Goal: Transaction & Acquisition: Book appointment/travel/reservation

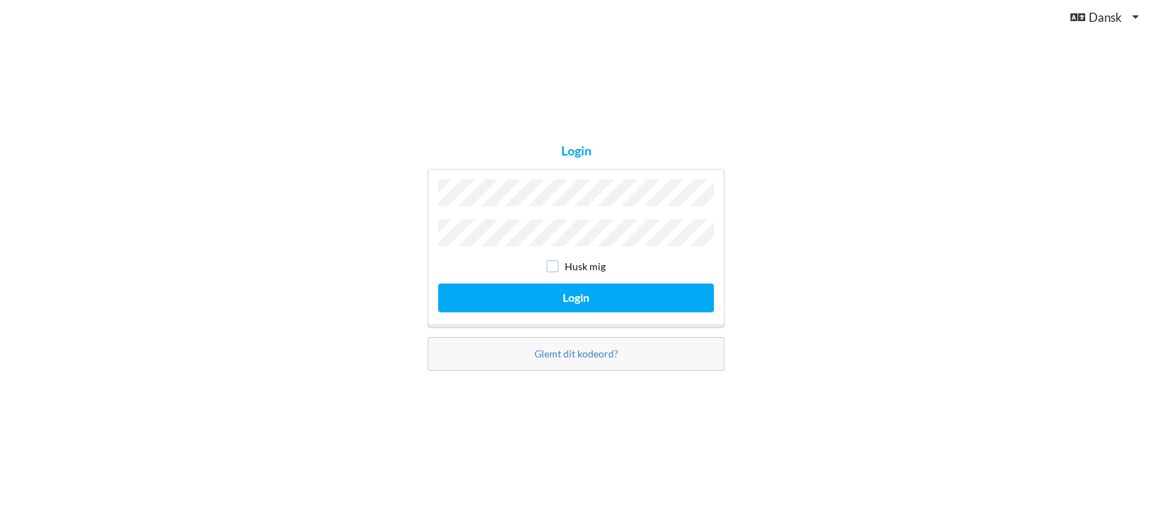
click at [555, 264] on input "checkbox" at bounding box center [552, 266] width 12 height 12
checkbox input "true"
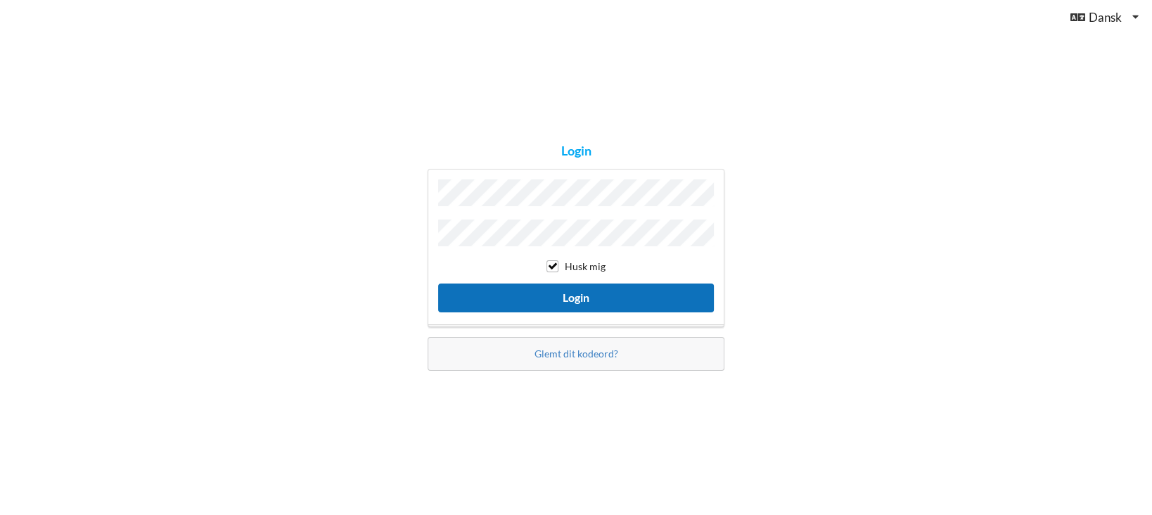
click at [574, 292] on button "Login" at bounding box center [576, 297] width 276 height 29
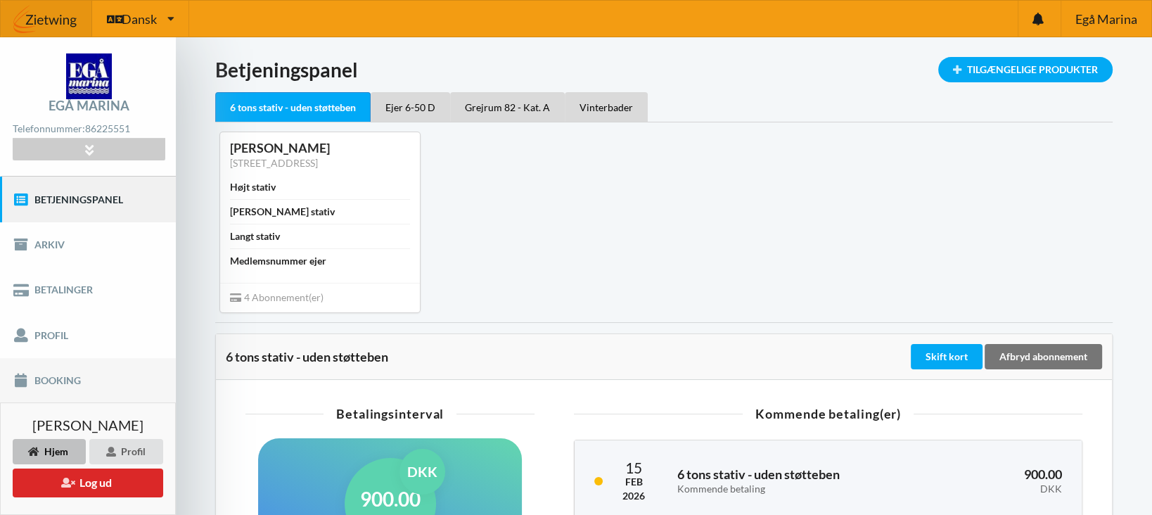
click at [51, 381] on link "Booking" at bounding box center [88, 380] width 176 height 45
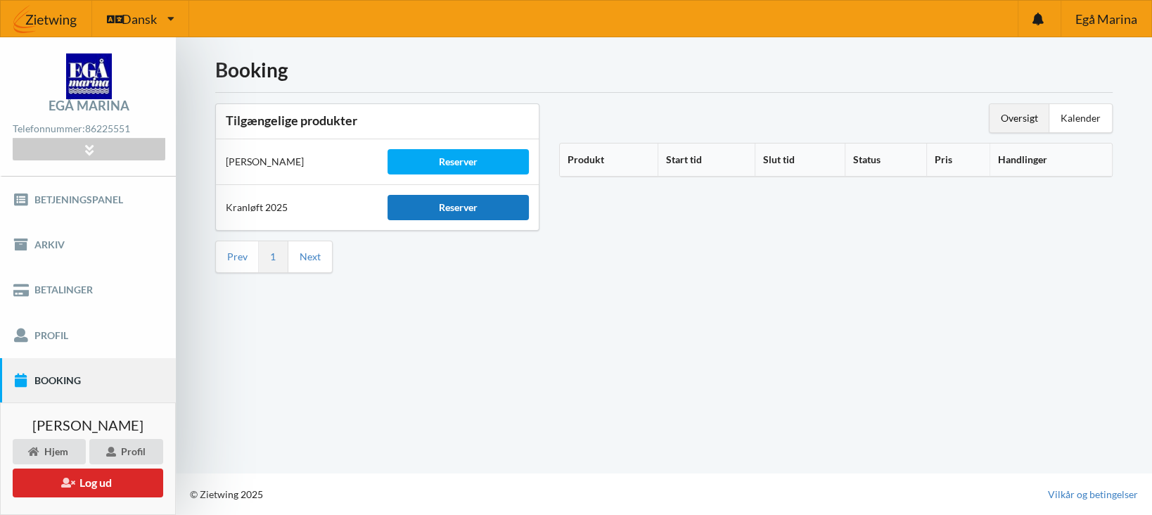
click at [461, 208] on div "Reserver" at bounding box center [458, 207] width 142 height 25
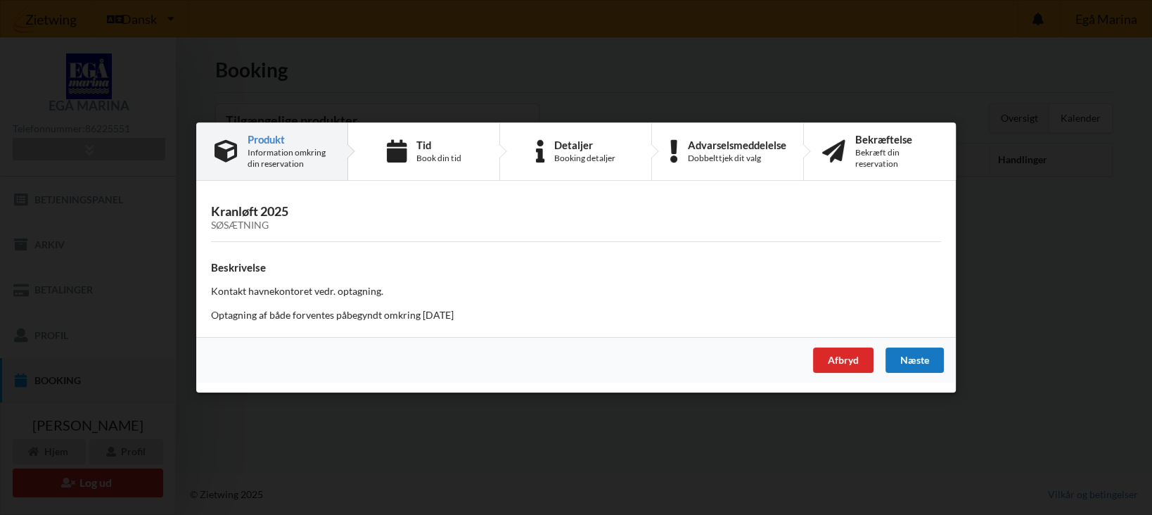
click at [916, 361] on div "Næste" at bounding box center [914, 359] width 58 height 25
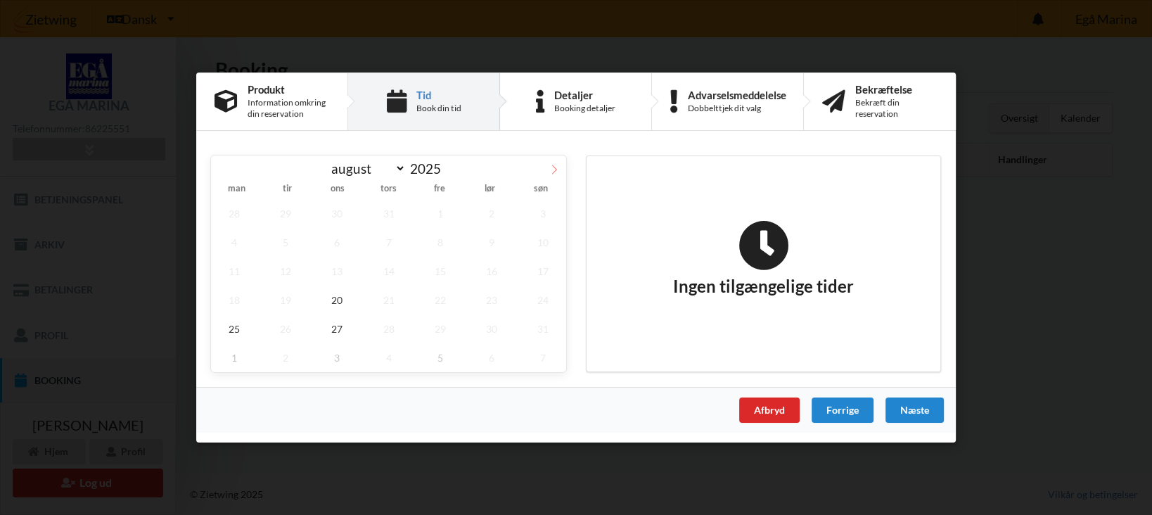
click at [555, 169] on icon at bounding box center [554, 170] width 10 height 10
select select "9"
click at [394, 214] on span "2" at bounding box center [389, 213] width 46 height 29
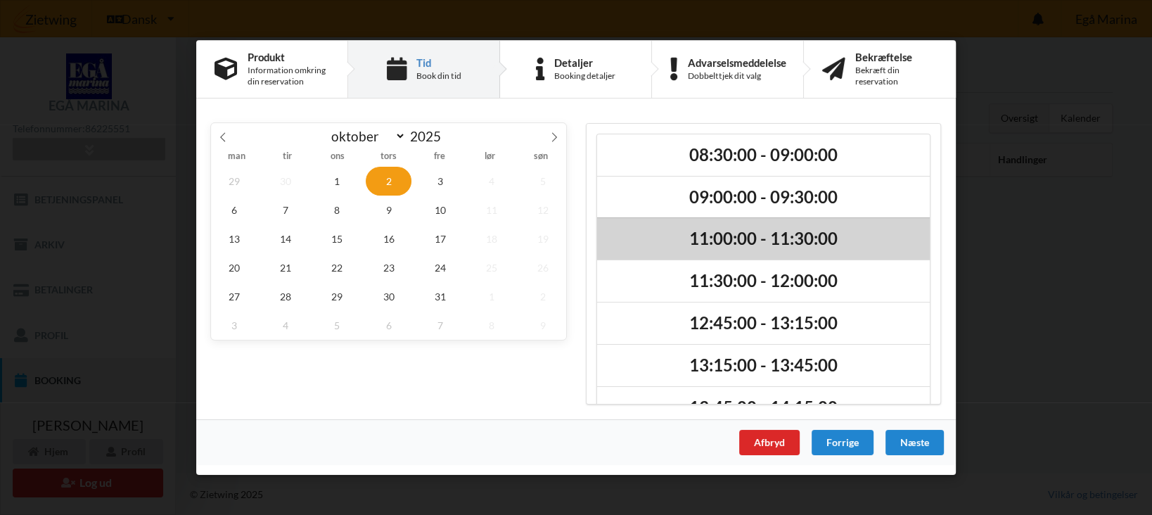
click at [741, 241] on h2 "11:00:00 - 11:30:00" at bounding box center [763, 240] width 313 height 22
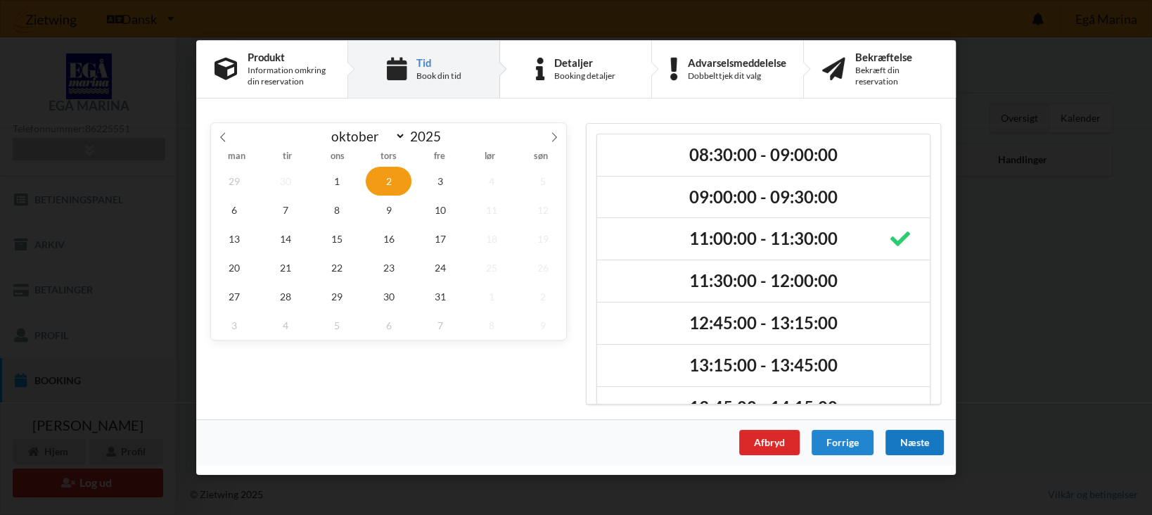
click at [913, 441] on div "Næste" at bounding box center [914, 442] width 58 height 25
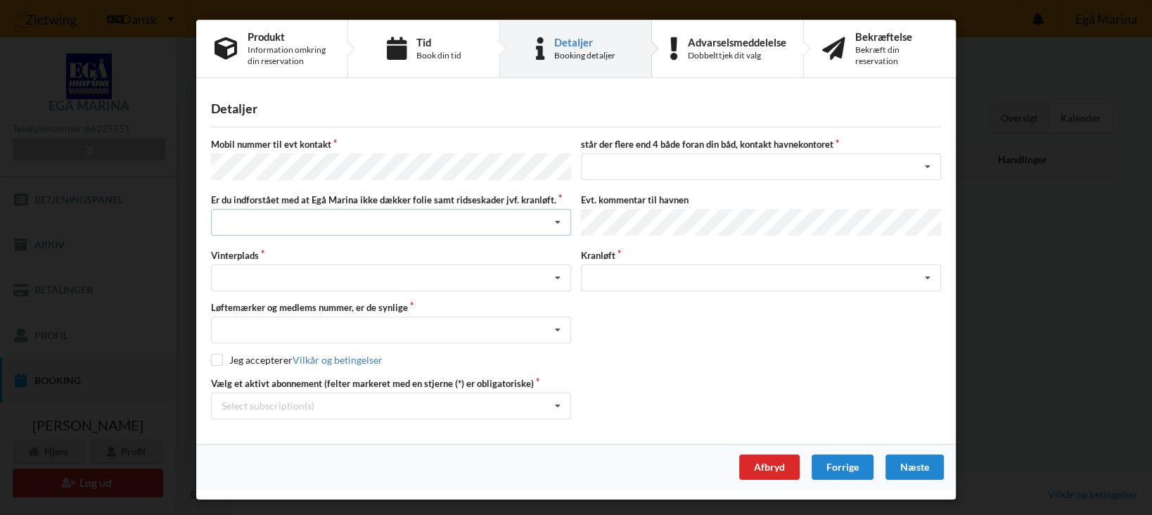
click at [559, 219] on icon at bounding box center [557, 223] width 21 height 26
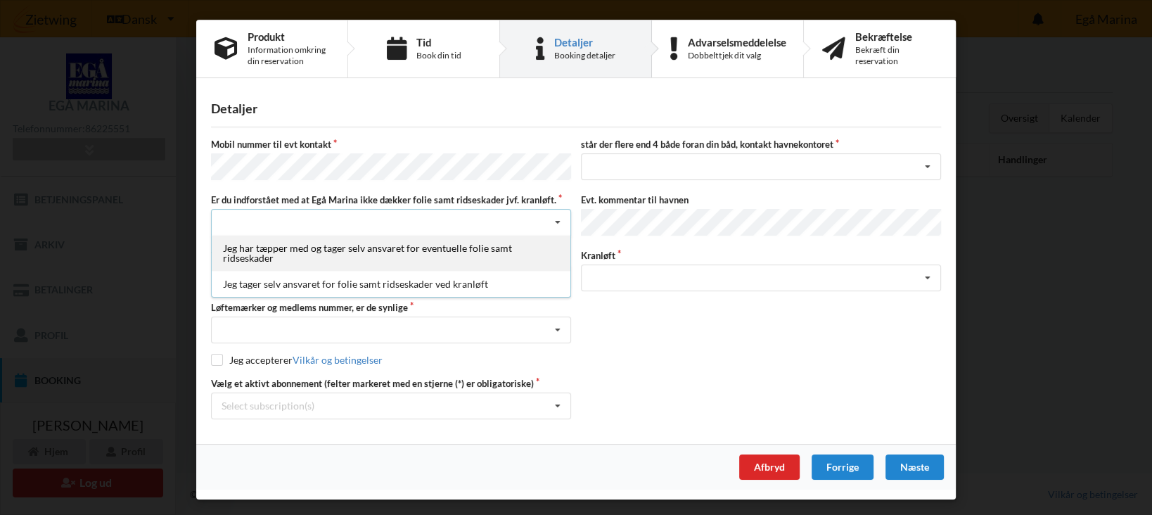
click at [368, 243] on div "Jeg har tæpper med og tager selv ansvaret for eventuelle folie samt ridseskader" at bounding box center [391, 253] width 359 height 36
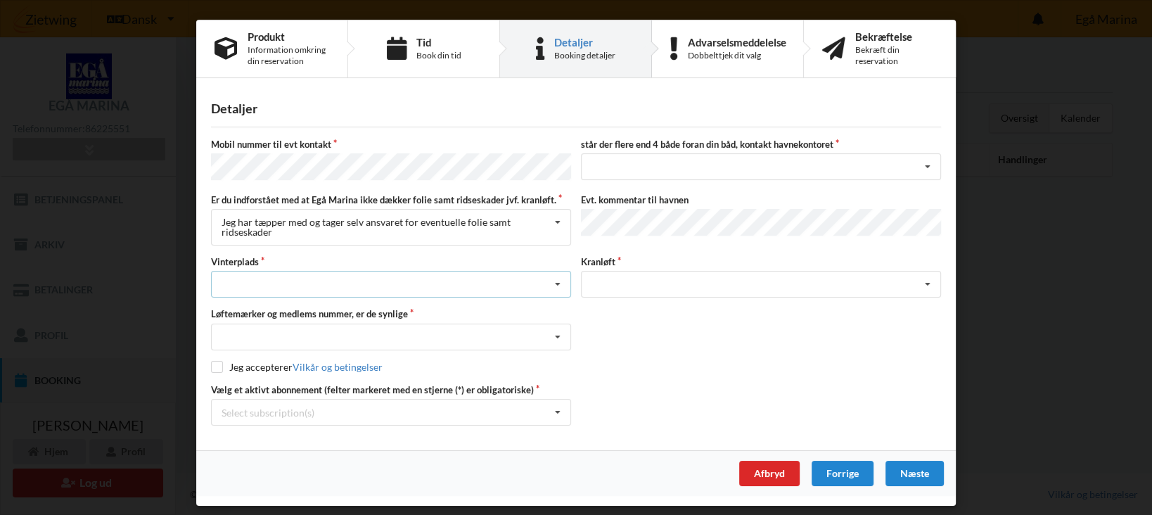
click at [561, 280] on icon at bounding box center [557, 284] width 21 height 26
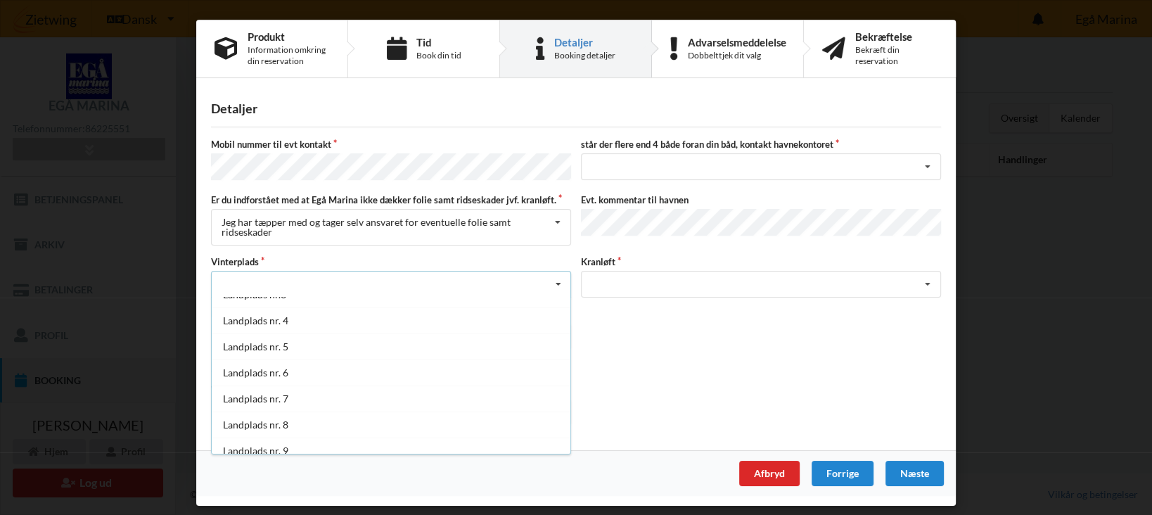
scroll to position [72, 0]
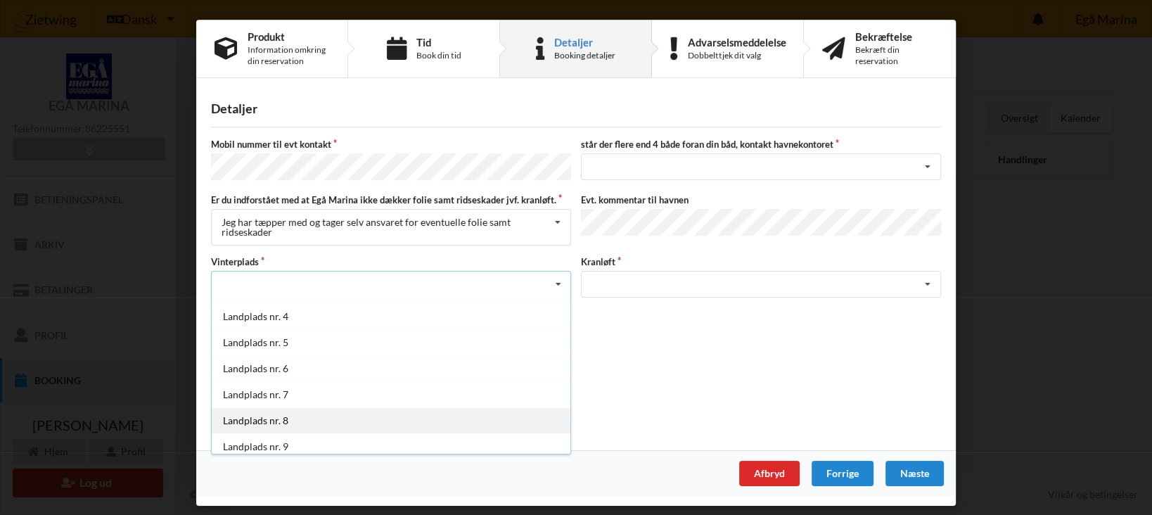
click at [280, 416] on div "Landplads nr. 8" at bounding box center [391, 420] width 359 height 26
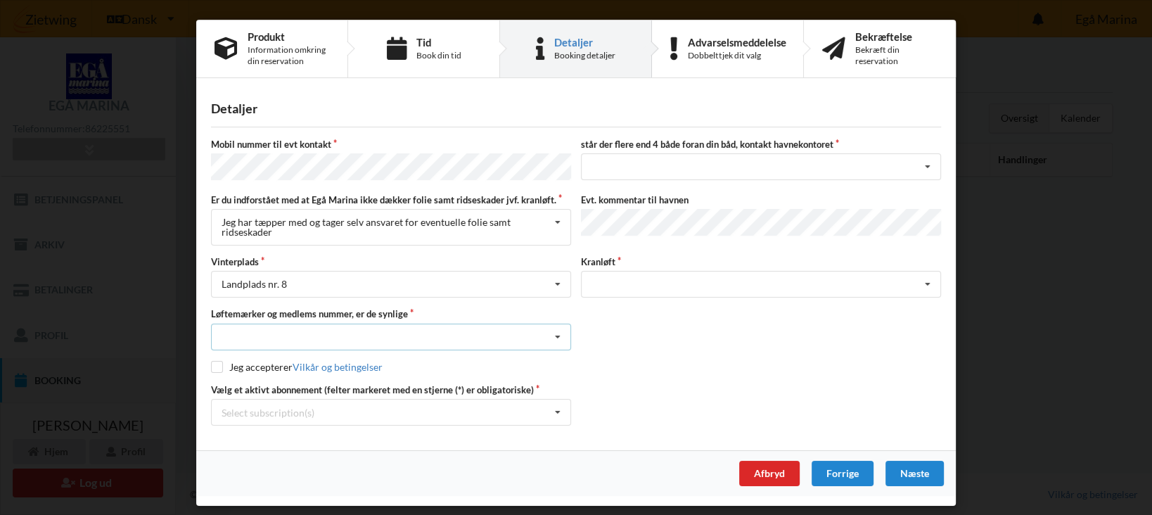
click at [558, 332] on icon at bounding box center [557, 337] width 21 height 26
click at [297, 385] on div "Ja, mine mærker er synlige og intakte" at bounding box center [391, 388] width 359 height 26
click at [218, 364] on input "checkbox" at bounding box center [217, 367] width 12 height 12
checkbox input "true"
click at [562, 409] on icon at bounding box center [557, 412] width 21 height 26
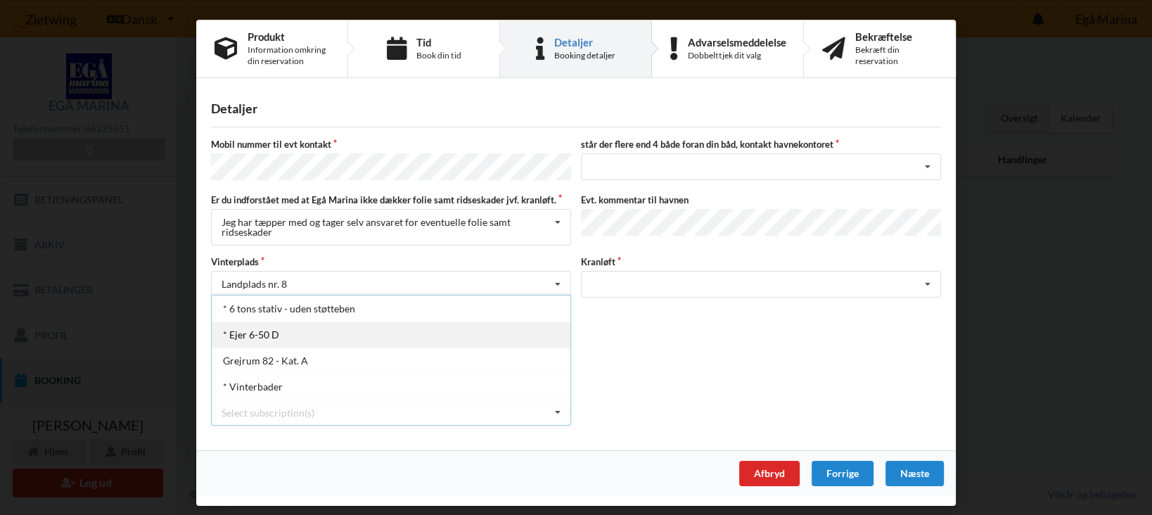
click at [255, 331] on div "* Ejer 6-50 D" at bounding box center [391, 334] width 359 height 26
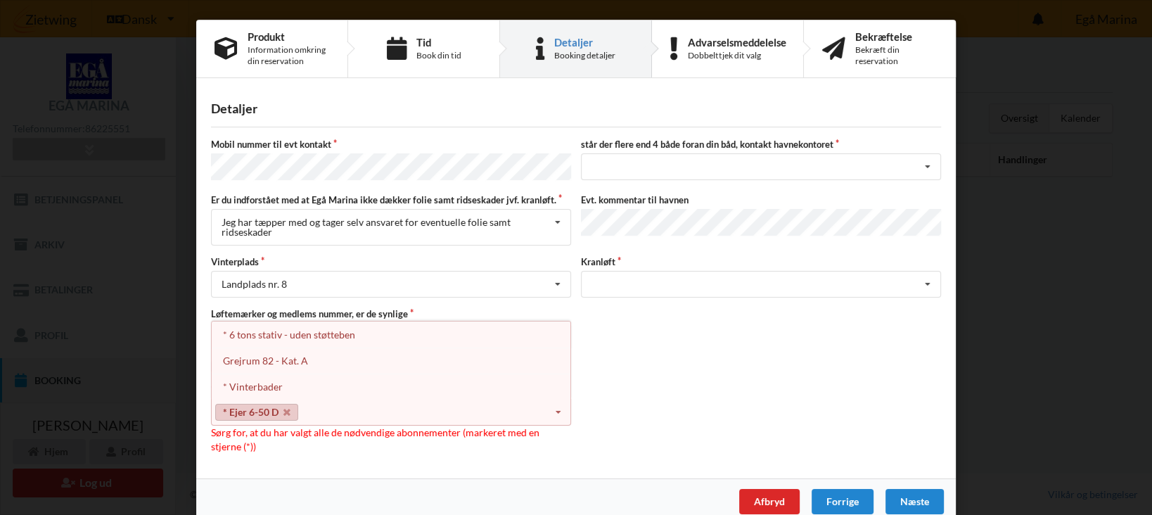
click at [560, 406] on icon at bounding box center [557, 412] width 21 height 26
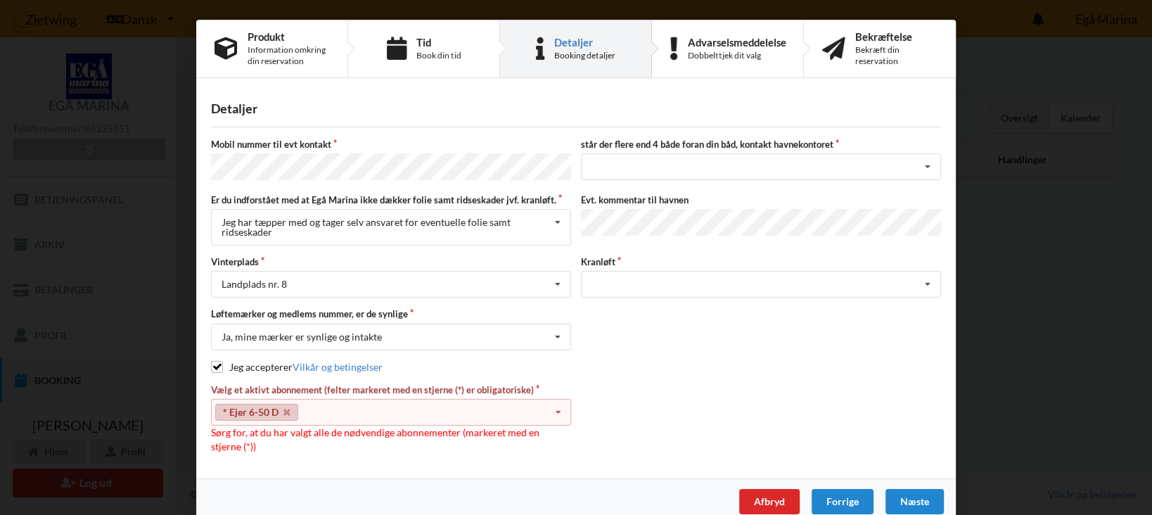
click at [559, 410] on icon at bounding box center [557, 412] width 21 height 26
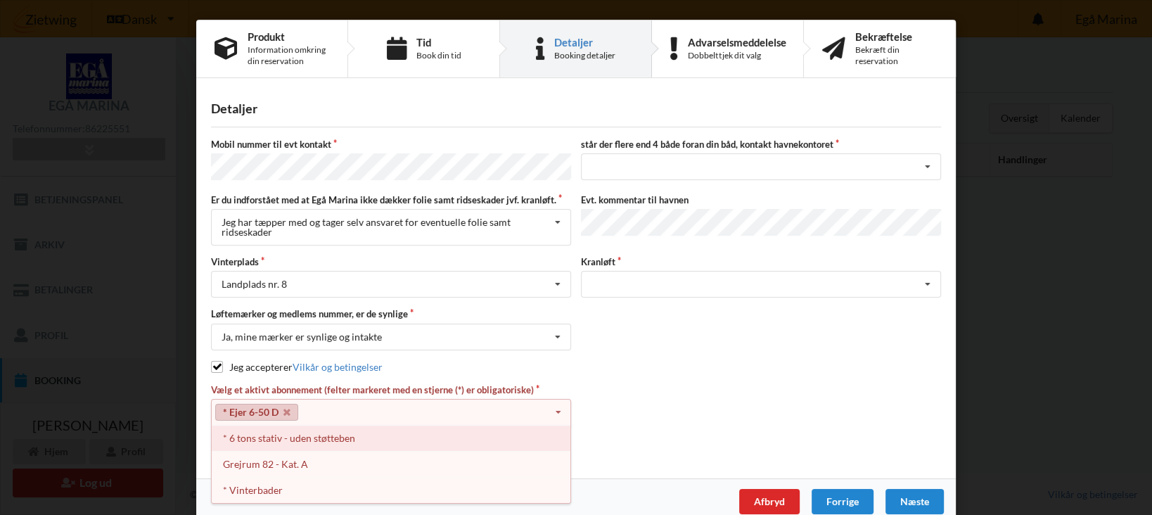
click at [287, 433] on div "* 6 tons stativ - uden støtteben" at bounding box center [391, 438] width 359 height 26
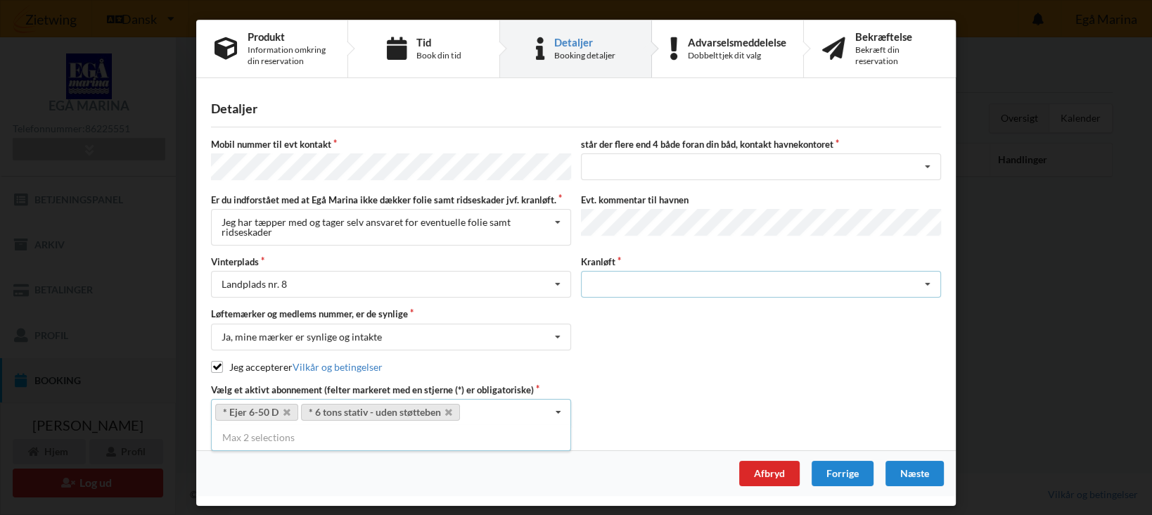
click at [930, 278] on icon at bounding box center [927, 284] width 21 height 26
click at [930, 279] on icon at bounding box center [927, 284] width 21 height 26
click at [589, 276] on div "Søsætning" at bounding box center [761, 284] width 360 height 27
click at [930, 281] on icon at bounding box center [927, 284] width 21 height 26
click at [912, 471] on div "Næste" at bounding box center [914, 473] width 58 height 25
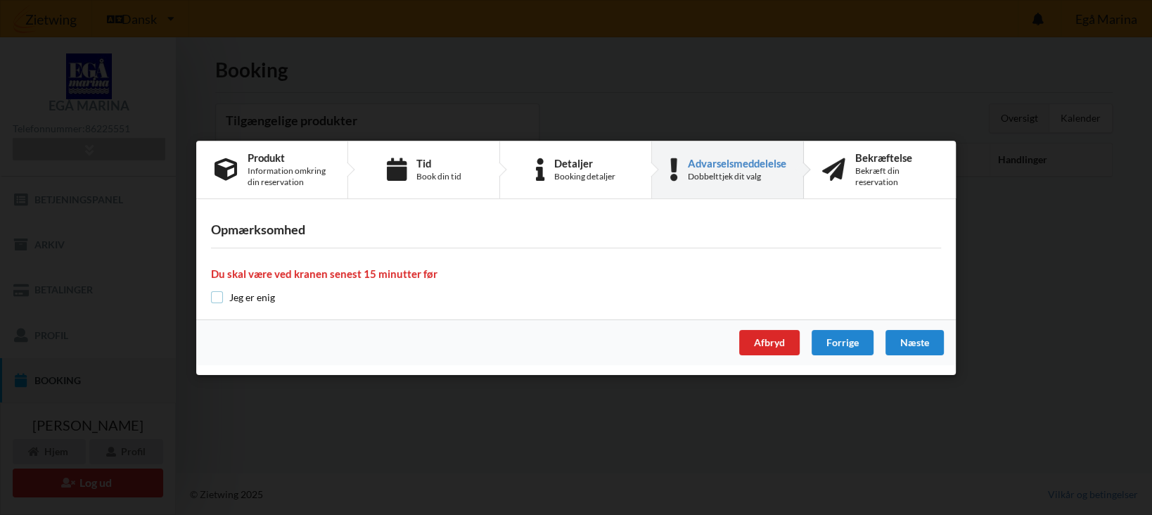
click at [217, 296] on input "checkbox" at bounding box center [217, 297] width 12 height 12
checkbox input "true"
click at [915, 342] on div "Næste" at bounding box center [914, 342] width 58 height 25
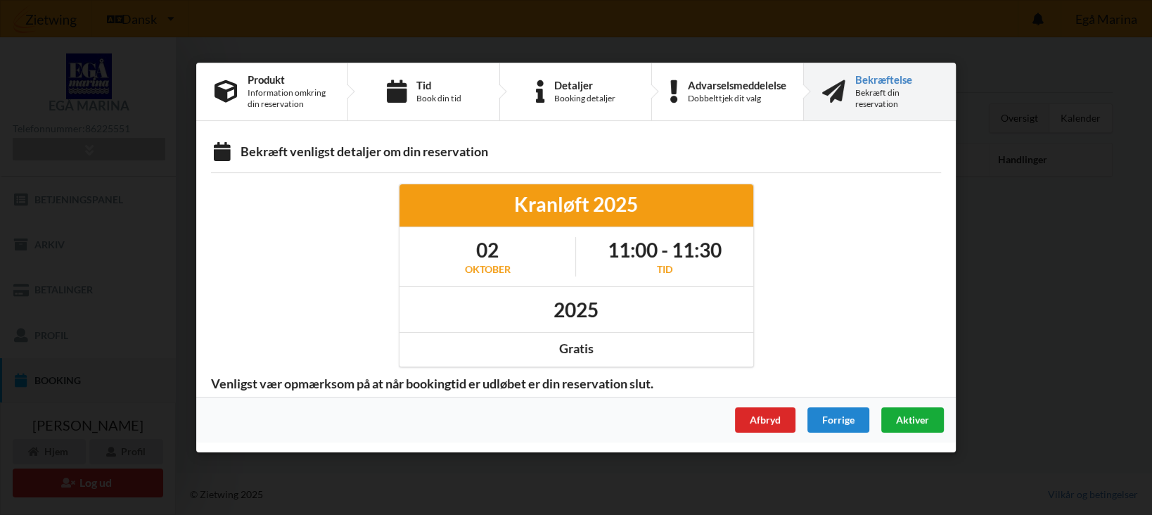
click at [913, 418] on span "Aktiver" at bounding box center [912, 419] width 33 height 12
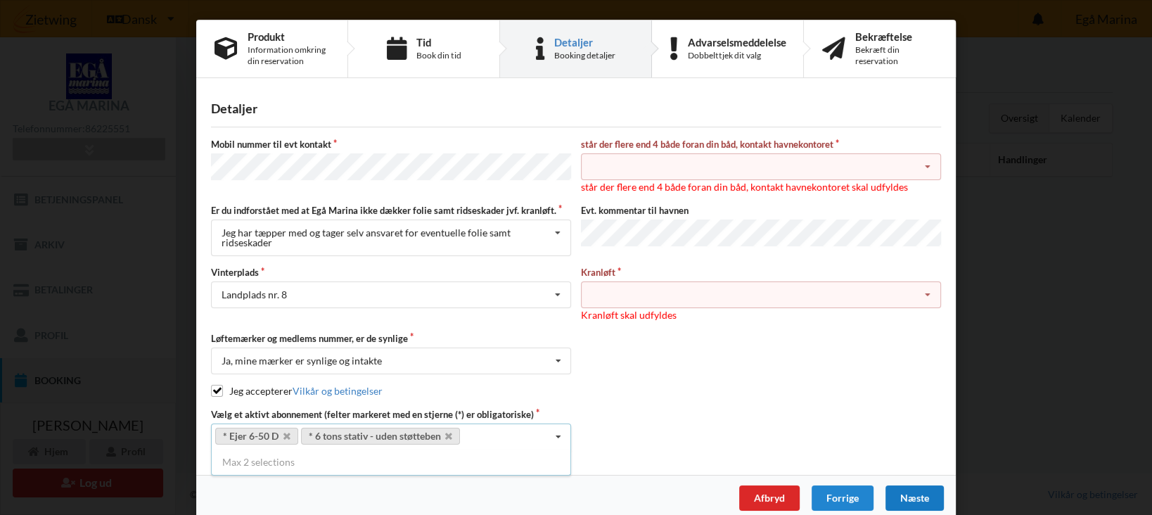
click at [586, 295] on div "Søsætning" at bounding box center [761, 294] width 360 height 27
click at [626, 323] on div "Søsætning" at bounding box center [760, 320] width 359 height 26
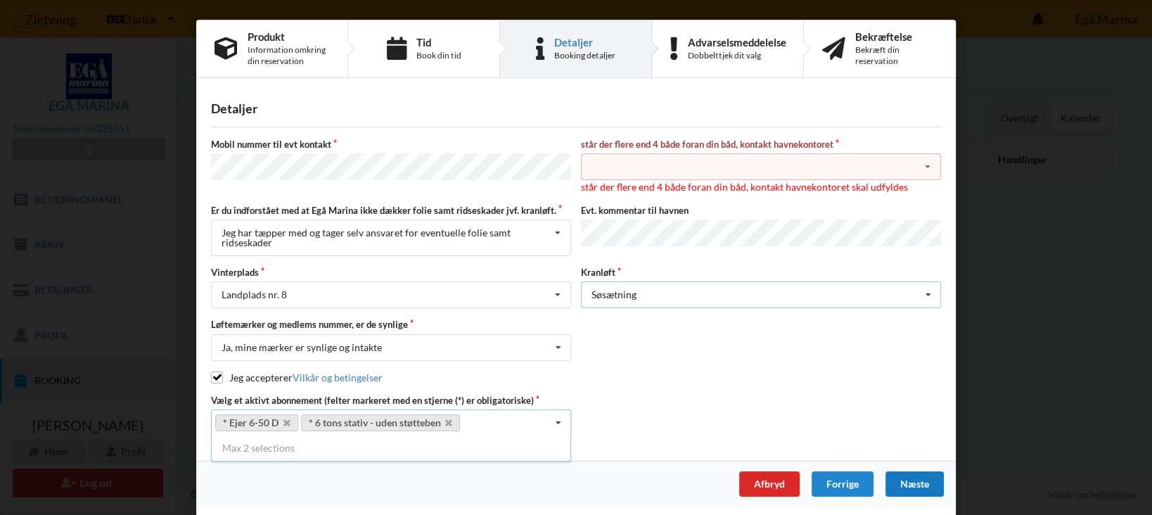
click at [641, 298] on div "Søsætning Søsætning" at bounding box center [761, 294] width 360 height 27
click at [643, 294] on div "Søsætning Søsætning" at bounding box center [761, 294] width 360 height 27
click at [930, 293] on icon at bounding box center [927, 295] width 21 height 26
click at [931, 166] on icon at bounding box center [927, 167] width 21 height 26
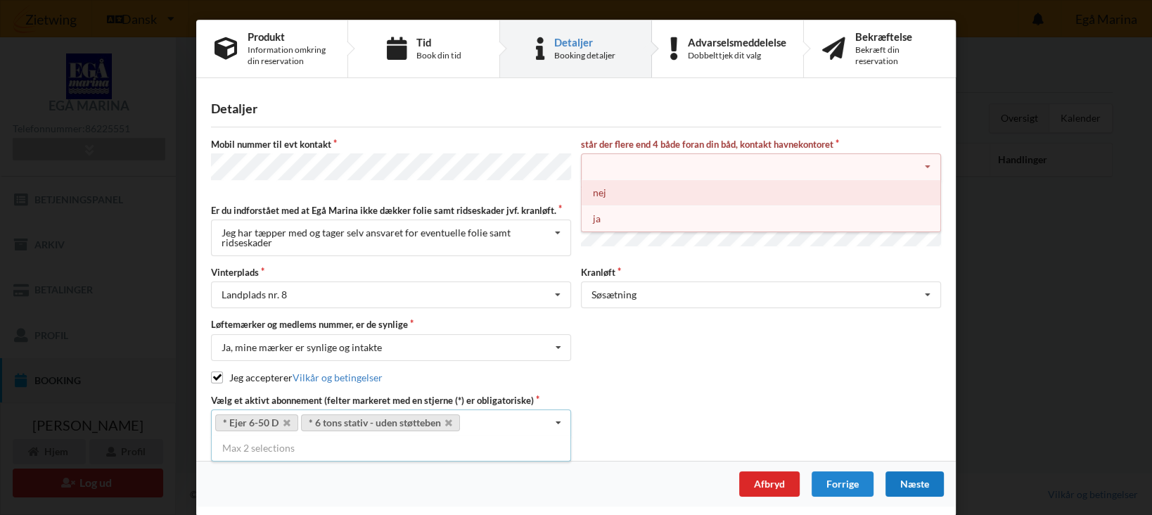
click at [600, 194] on div "nej" at bounding box center [760, 192] width 359 height 26
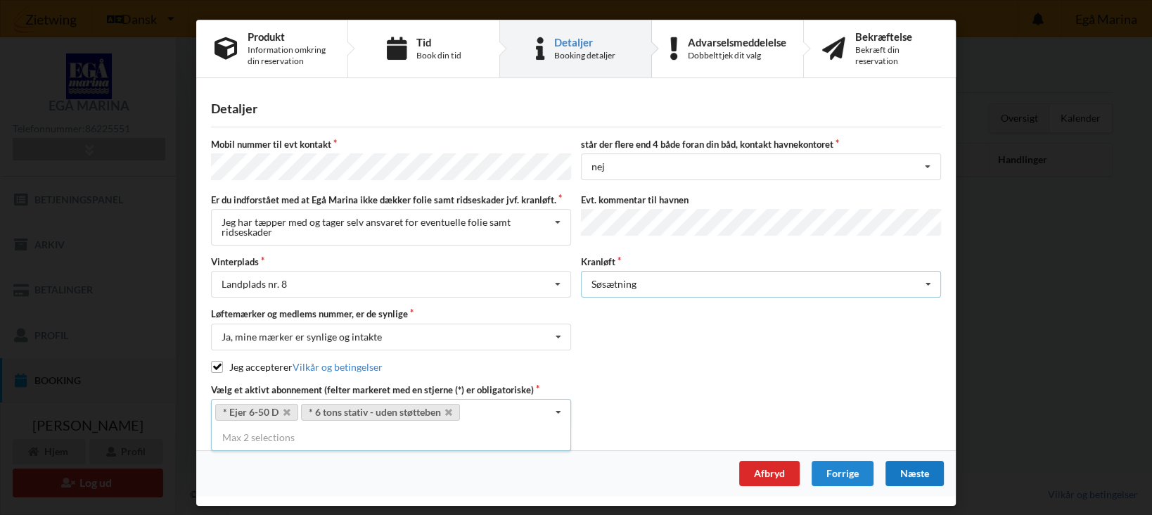
click at [929, 278] on icon at bounding box center [927, 284] width 21 height 26
click at [686, 341] on div "Løftemærker og medlems nummer, er de synlige Ja, mine mærker er synlige og inta…" at bounding box center [576, 328] width 740 height 42
click at [1099, 344] on div "Handelsbetingelser Ved at benytte dig af Virksomhedens juridiske navn services …" at bounding box center [576, 257] width 1152 height 515
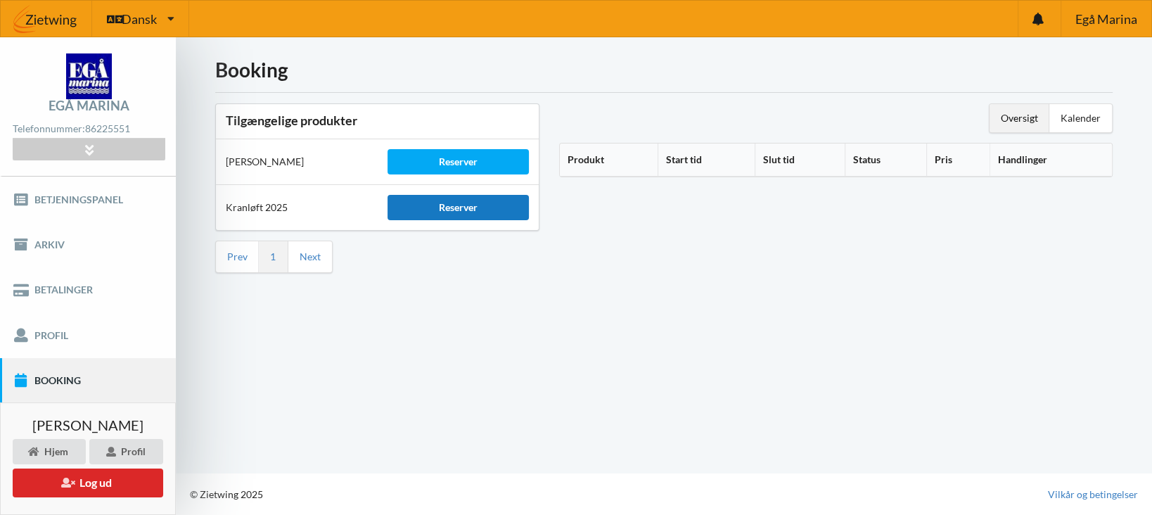
click at [461, 209] on div "Reserver" at bounding box center [458, 207] width 142 height 25
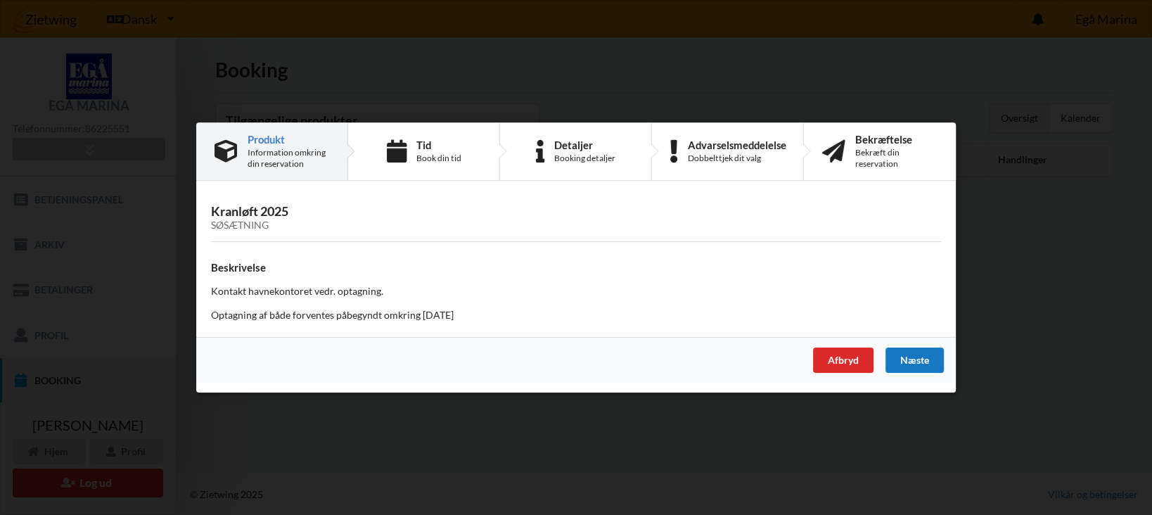
click at [911, 362] on div "Næste" at bounding box center [914, 359] width 58 height 25
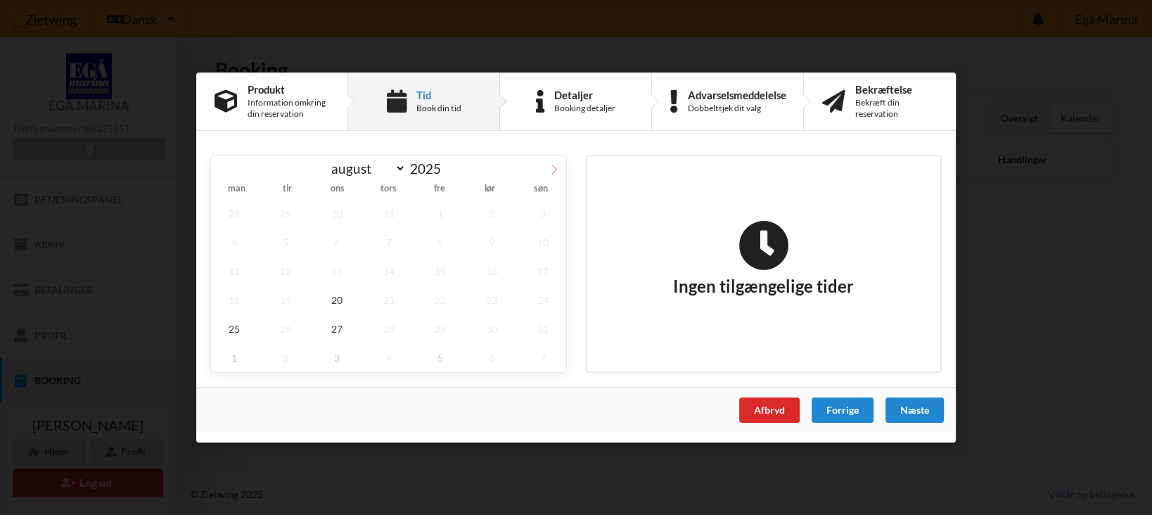
click at [555, 169] on icon at bounding box center [554, 170] width 10 height 10
select select "9"
click at [388, 213] on span "2" at bounding box center [389, 213] width 46 height 29
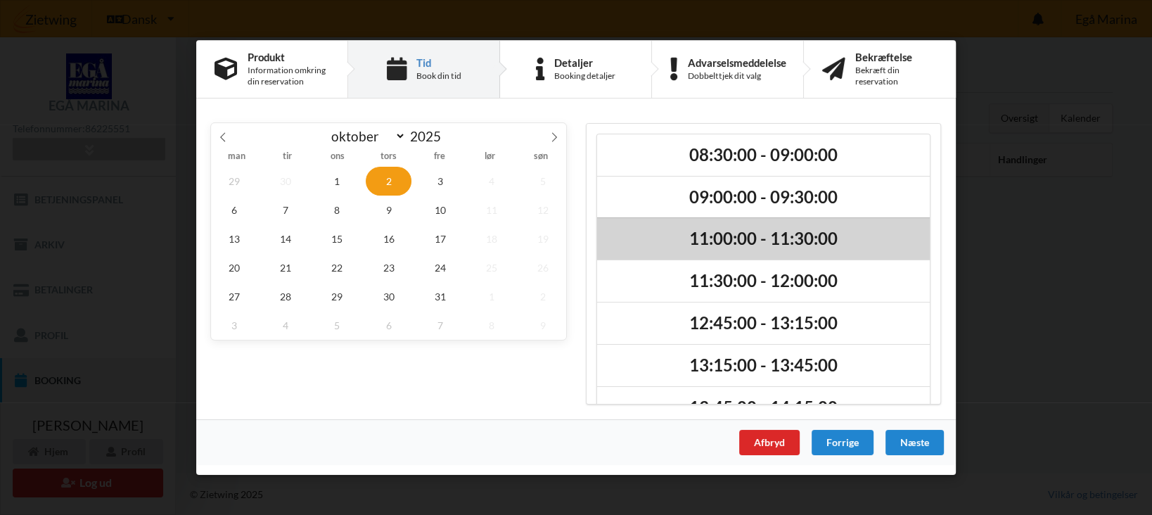
click at [724, 238] on h2 "11:00:00 - 11:30:00" at bounding box center [763, 240] width 313 height 22
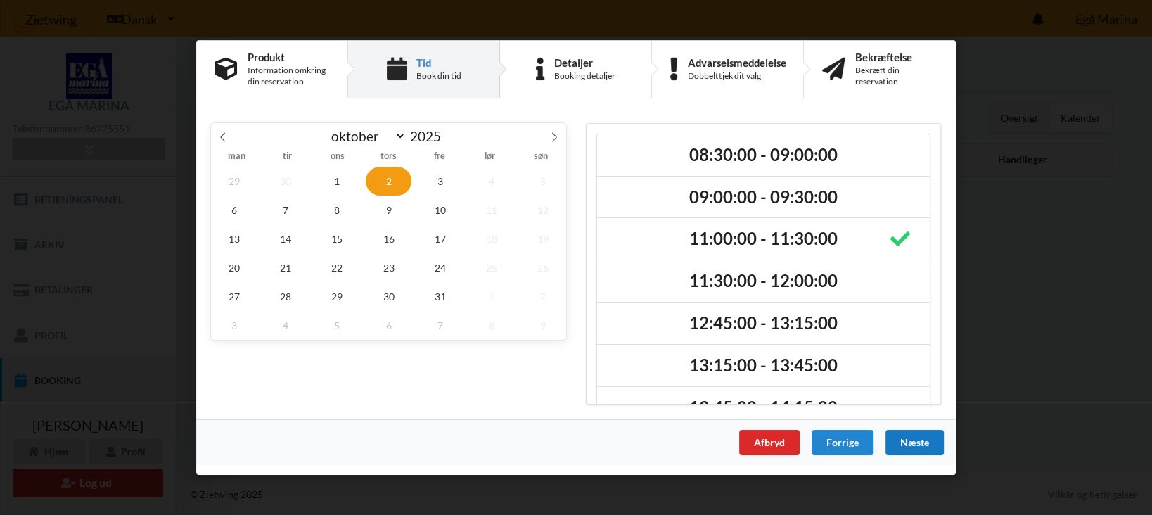
click at [915, 442] on div "Næste" at bounding box center [914, 442] width 58 height 25
